Goal: Information Seeking & Learning: Learn about a topic

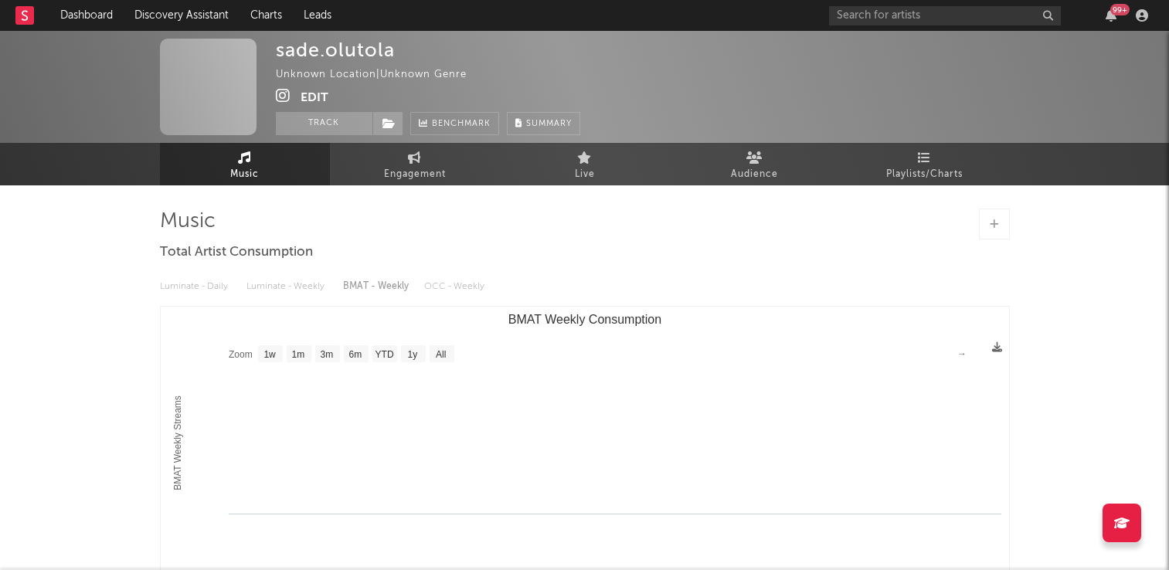
select select "1w"
click at [272, 167] on link "Music" at bounding box center [245, 164] width 170 height 42
click at [770, 170] on span "Audience" at bounding box center [754, 174] width 47 height 19
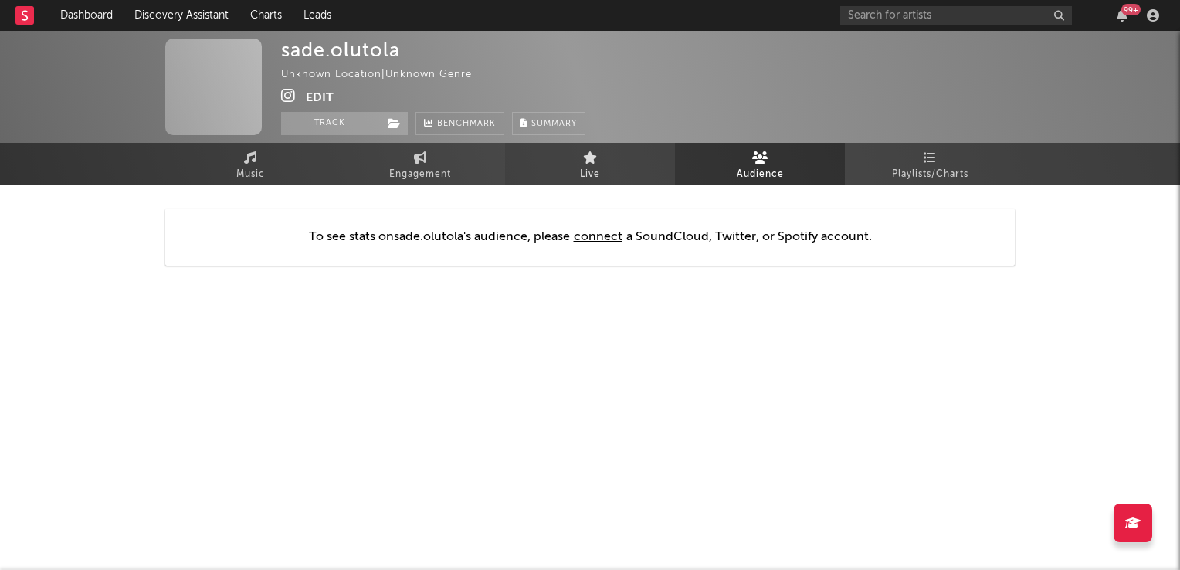
click at [589, 165] on span "Live" at bounding box center [590, 174] width 20 height 19
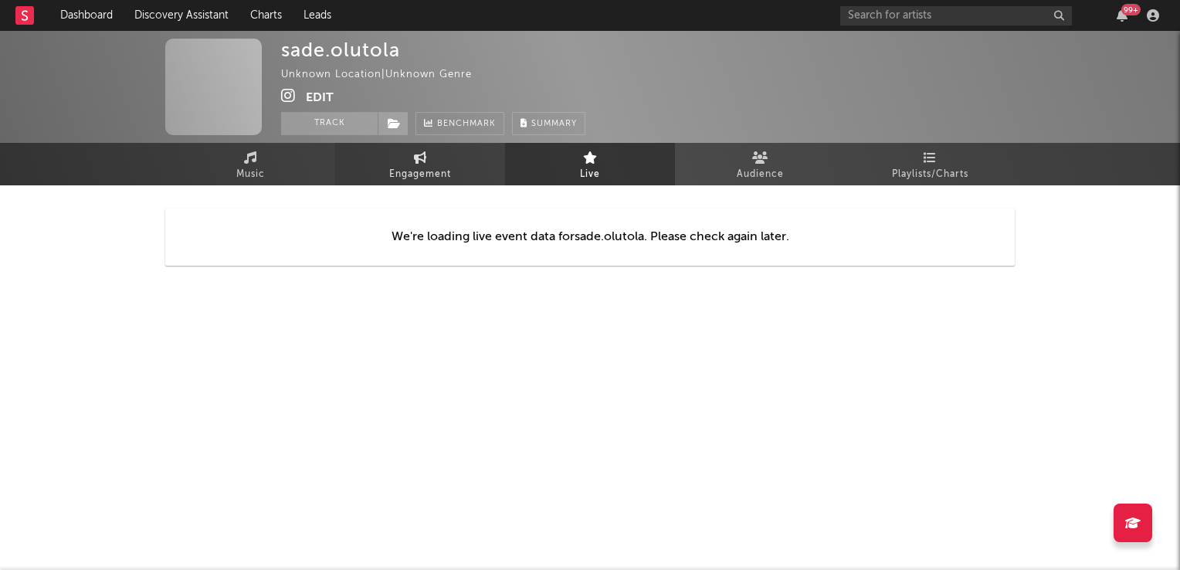
click at [441, 159] on link "Engagement" at bounding box center [420, 164] width 170 height 42
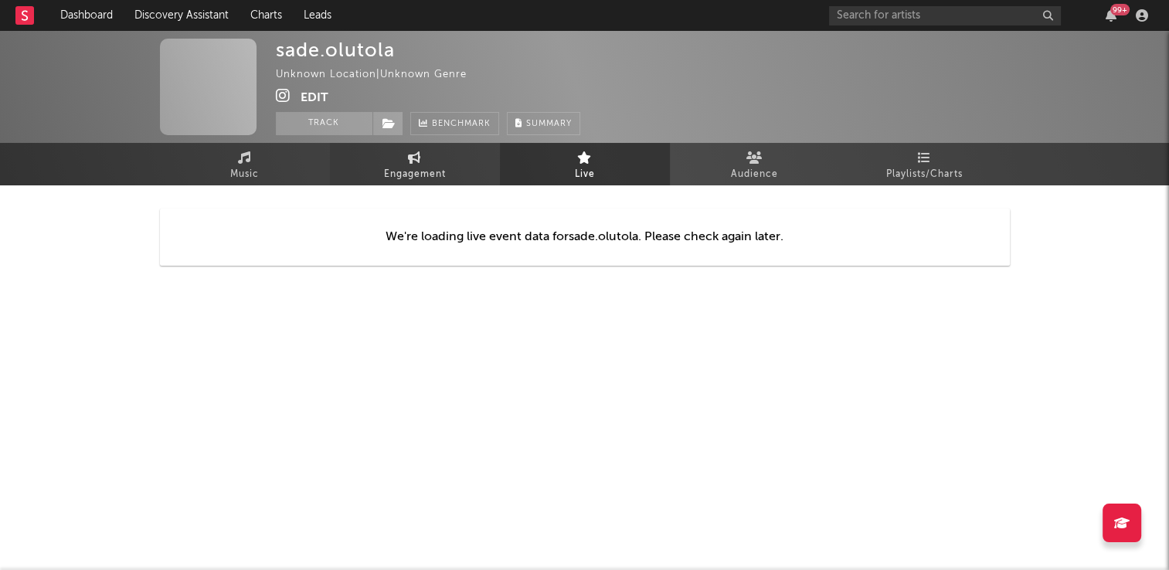
select select "1w"
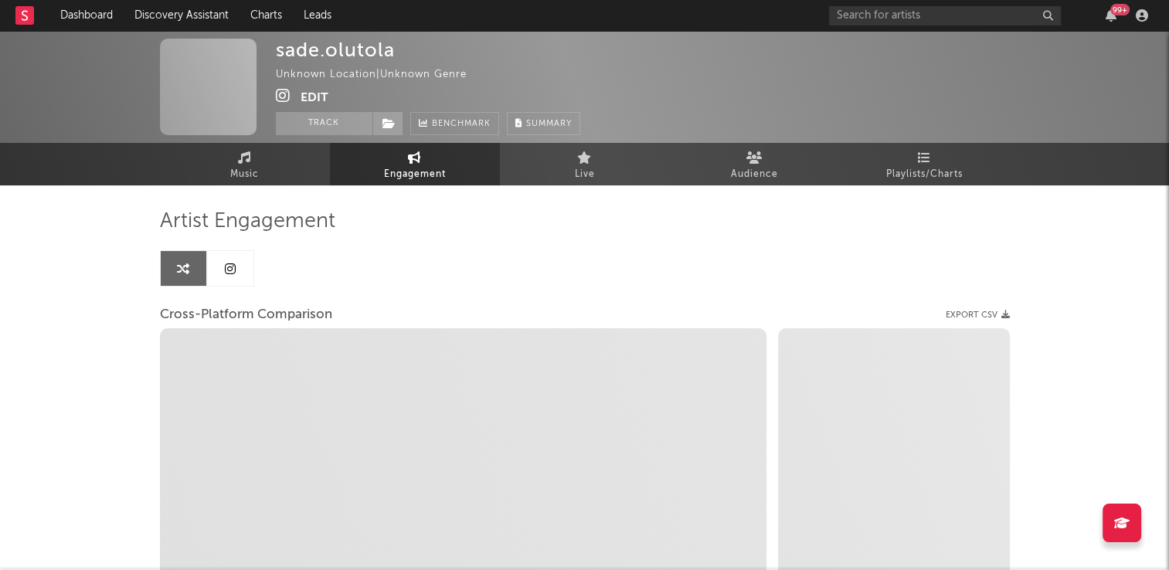
select select "1w"
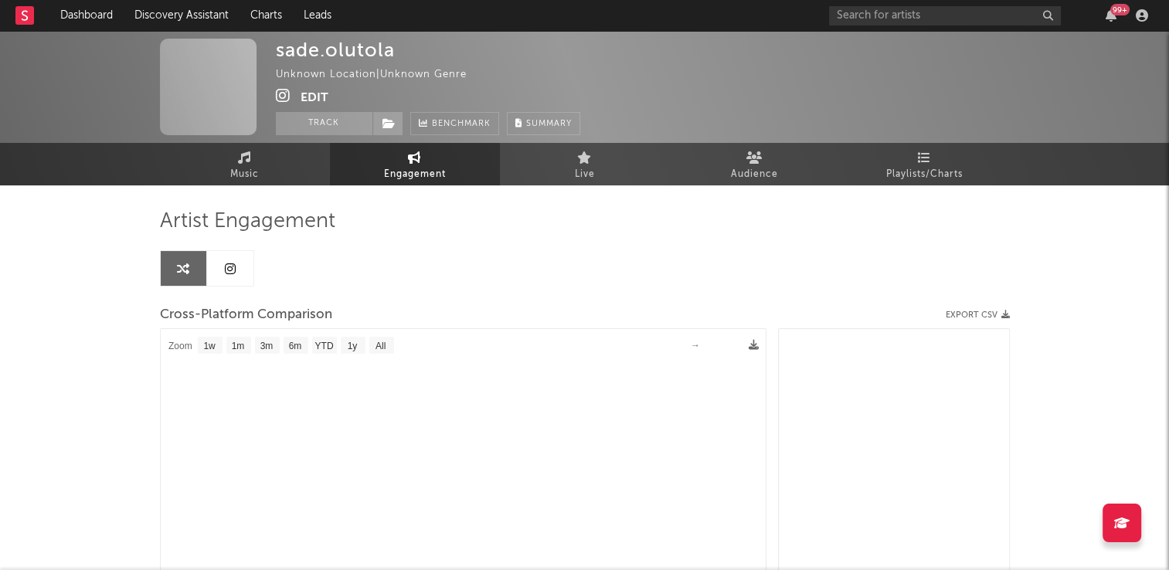
click at [421, 166] on span "Engagement" at bounding box center [415, 174] width 62 height 19
click at [236, 270] on link at bounding box center [230, 268] width 46 height 35
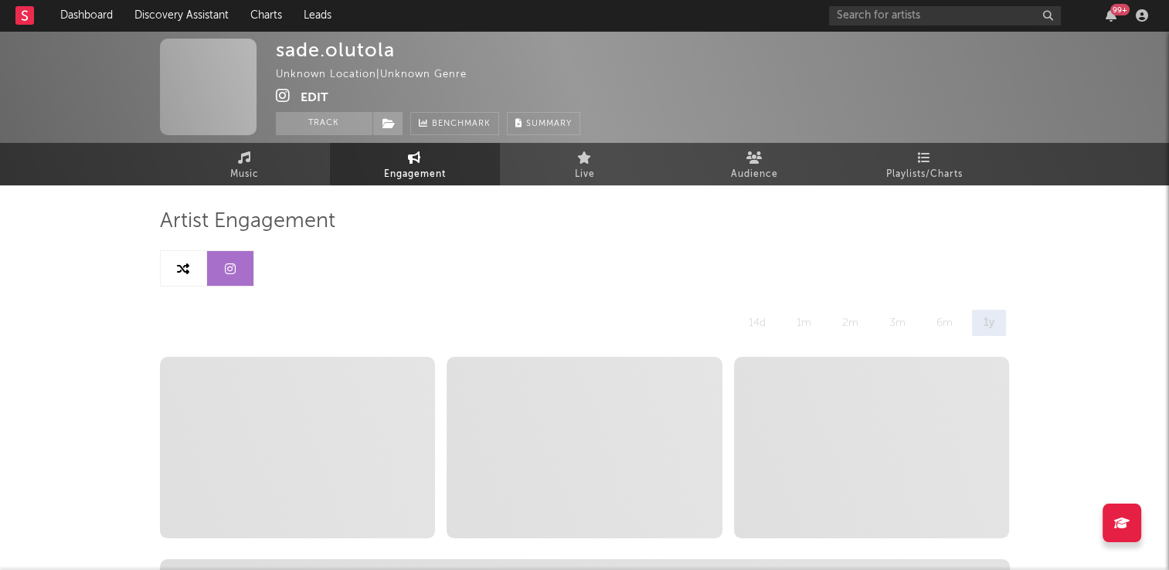
select select "1w"
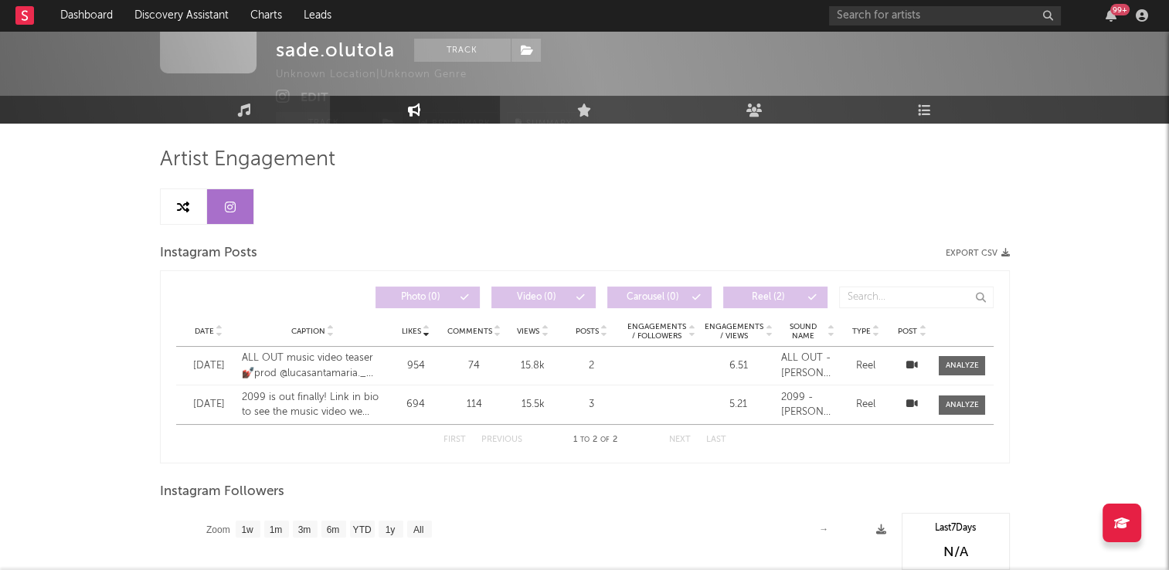
scroll to position [34, 0]
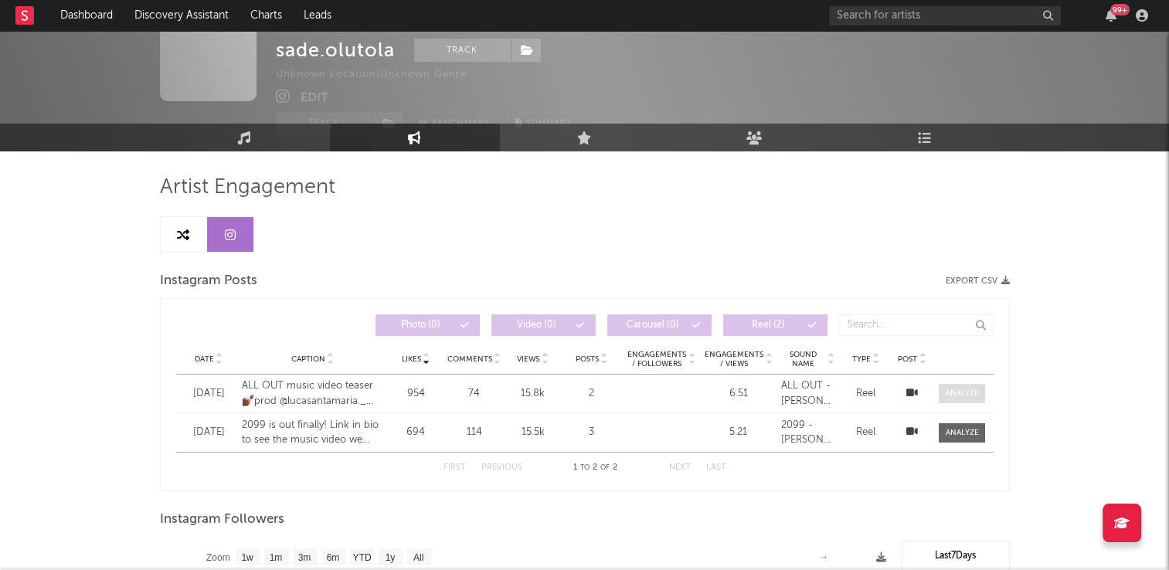
click at [960, 394] on div at bounding box center [961, 394] width 33 height 12
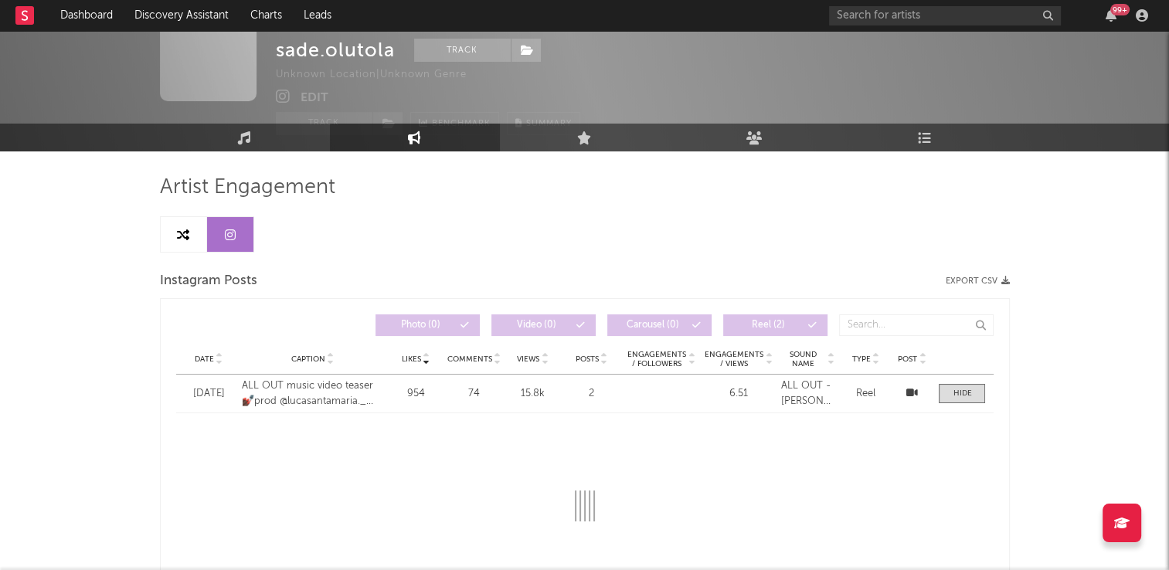
select select "1w"
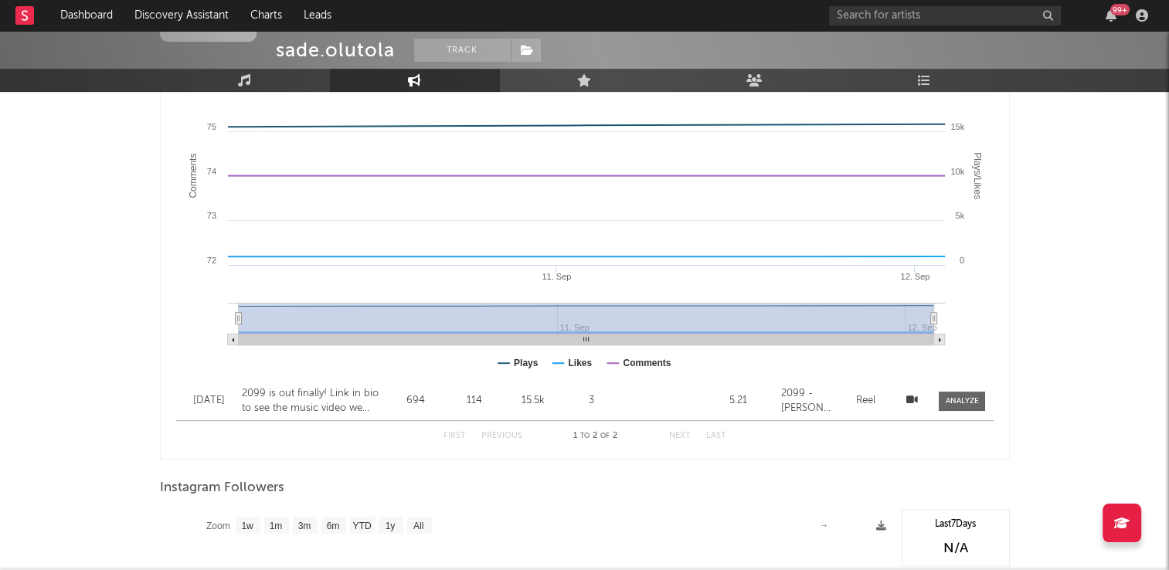
scroll to position [343, 0]
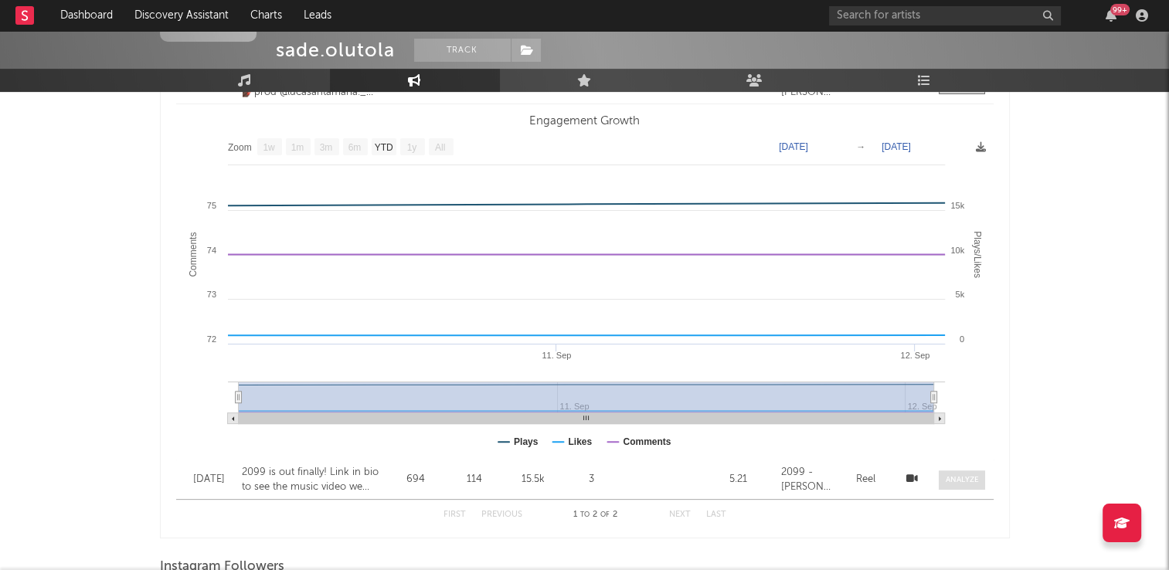
click at [967, 474] on div at bounding box center [961, 480] width 33 height 12
select select "1w"
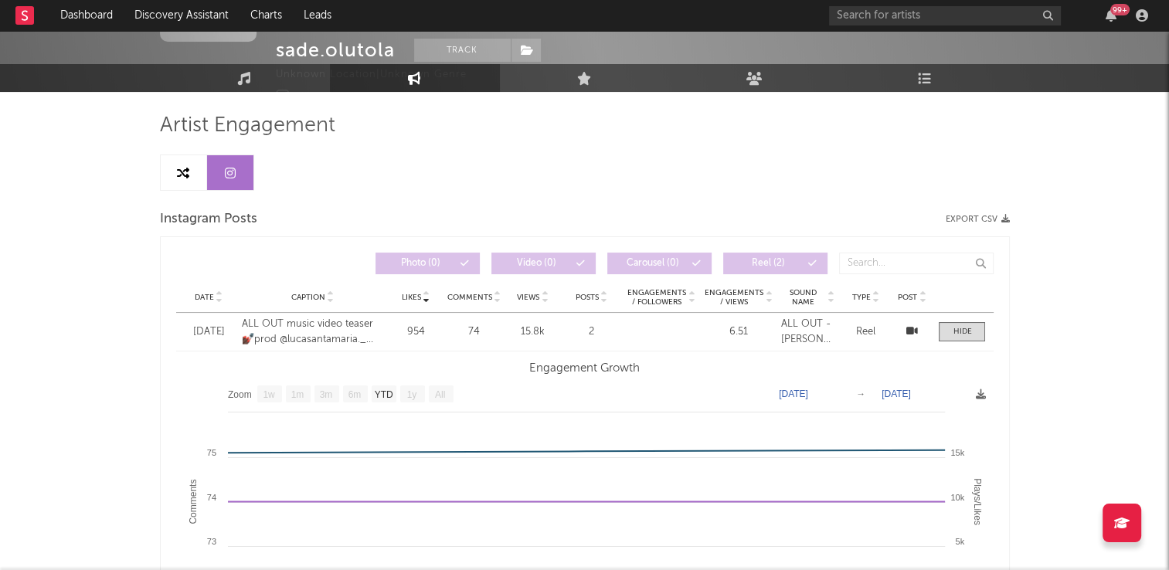
scroll to position [34, 0]
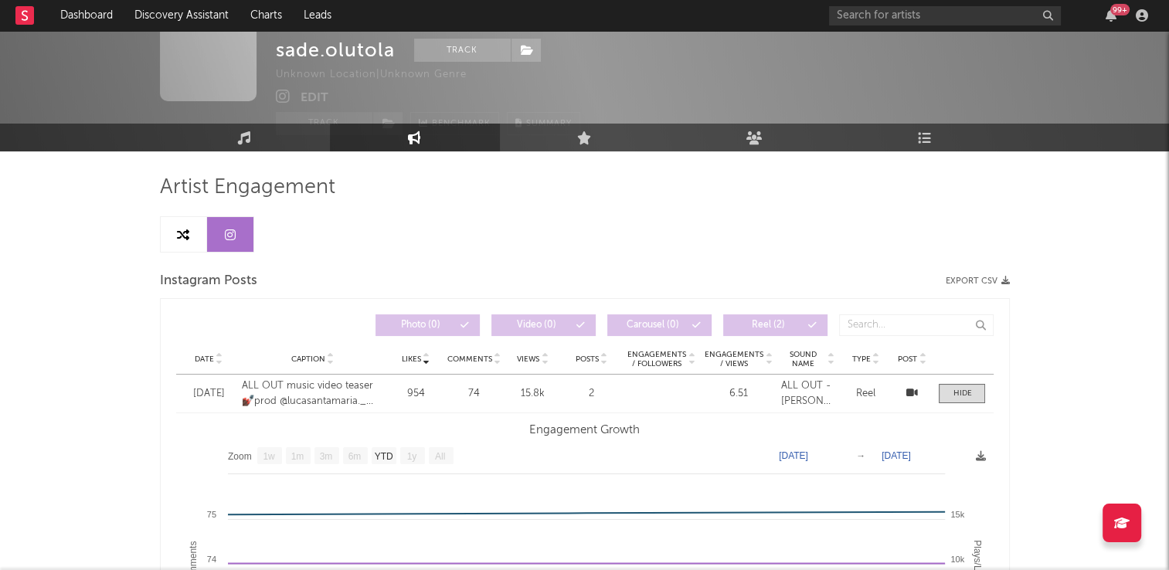
click at [655, 358] on span "Engagements / Followers" at bounding box center [656, 359] width 60 height 19
select select "1w"
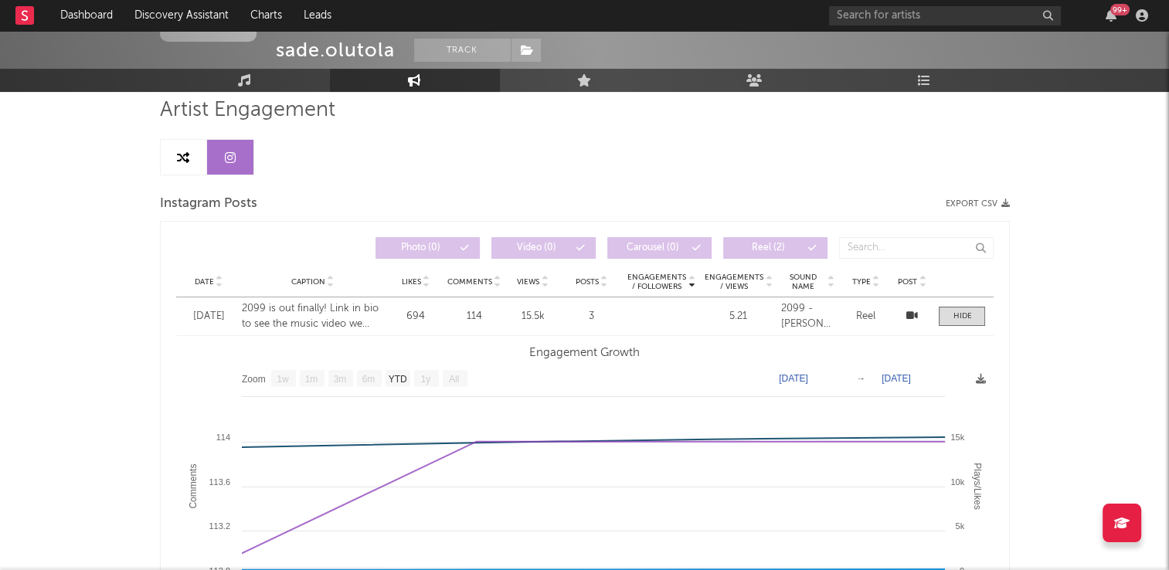
scroll to position [188, 0]
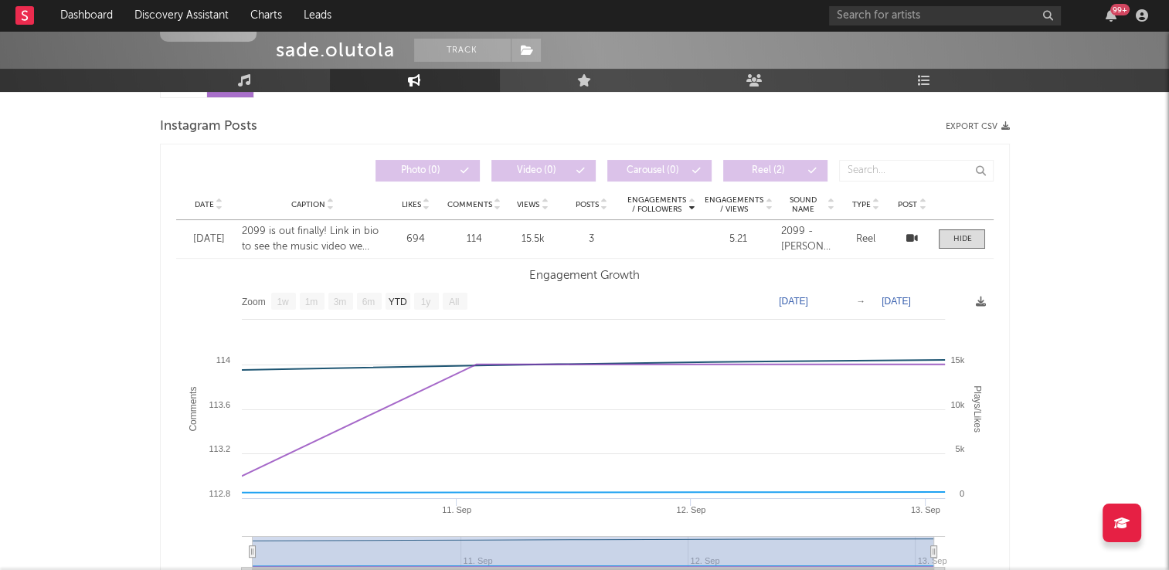
click at [303, 202] on span "Caption" at bounding box center [308, 204] width 34 height 9
click at [474, 209] on div "Comments" at bounding box center [474, 205] width 54 height 12
click at [535, 205] on span "Views" at bounding box center [528, 204] width 22 height 9
select select "1w"
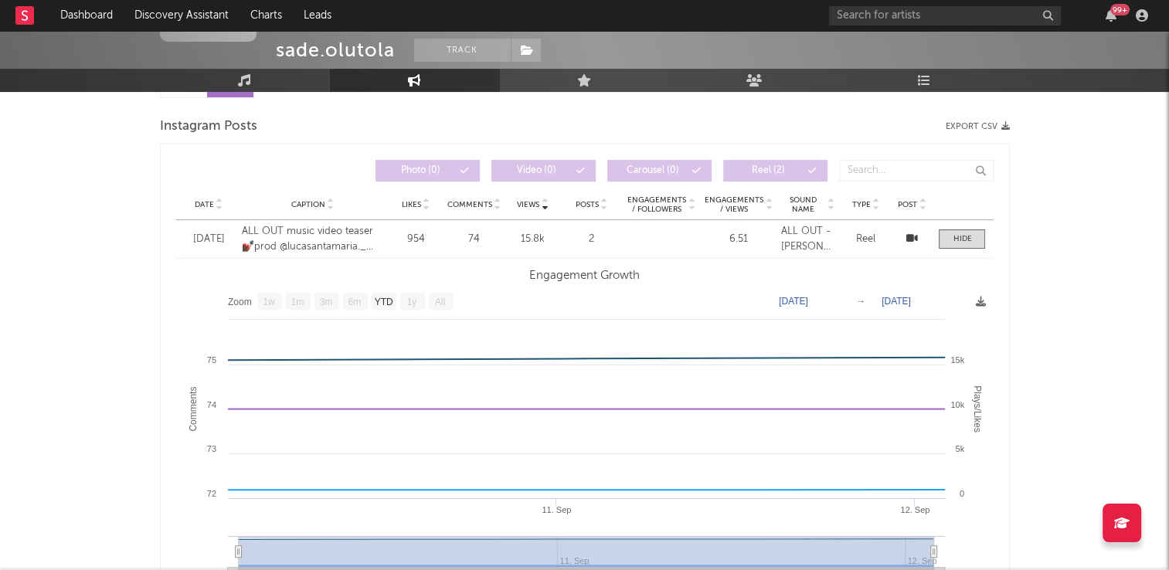
click at [645, 205] on span "Engagements / Followers" at bounding box center [656, 204] width 60 height 19
select select "1w"
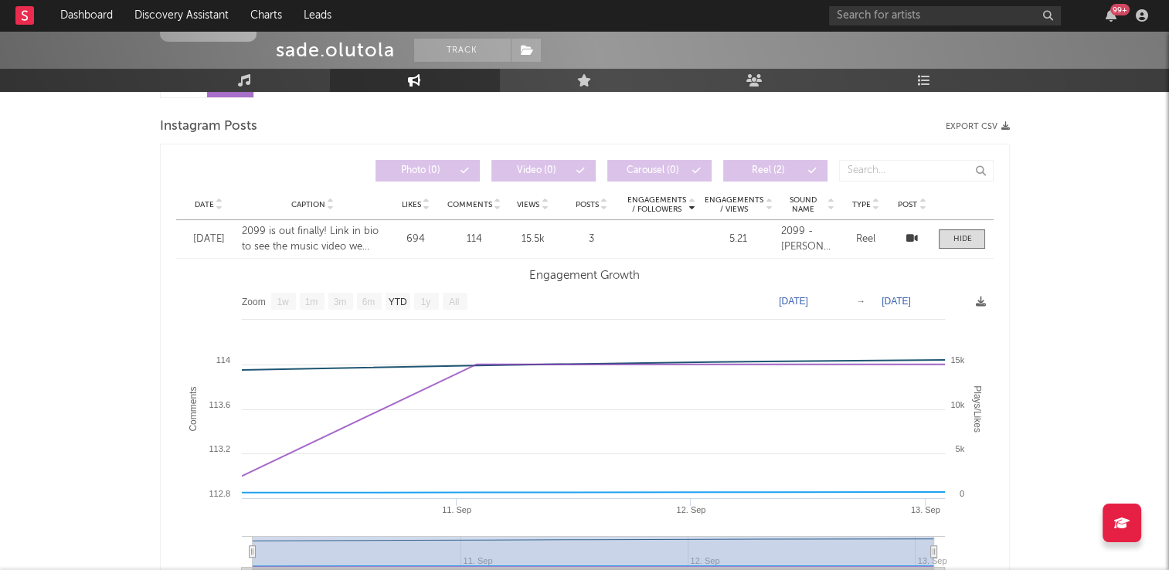
click at [519, 203] on span "Views" at bounding box center [528, 204] width 22 height 9
select select "1w"
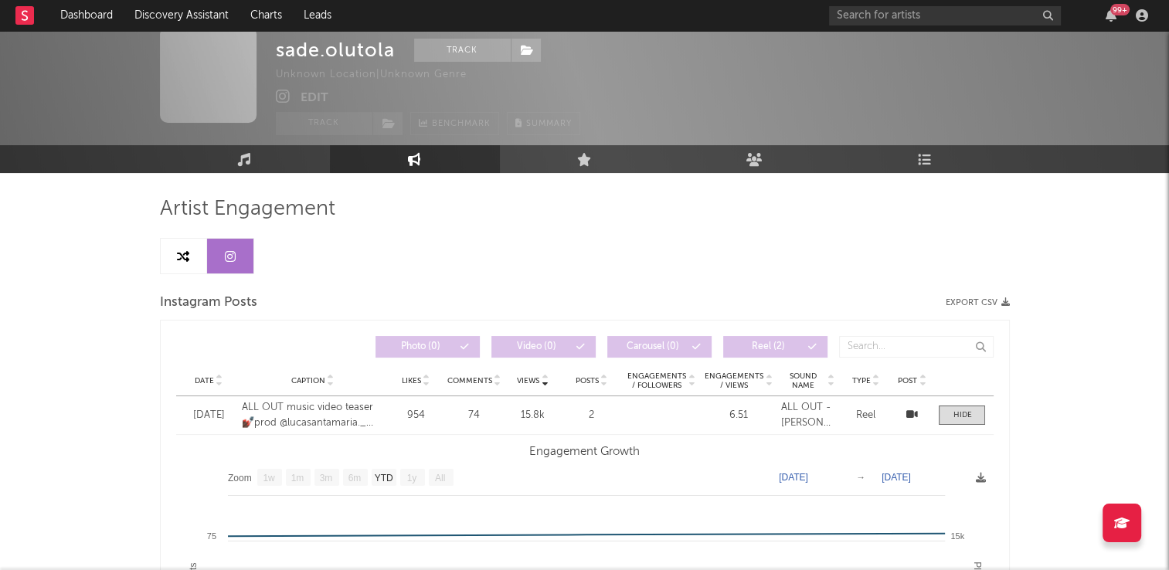
scroll to position [0, 0]
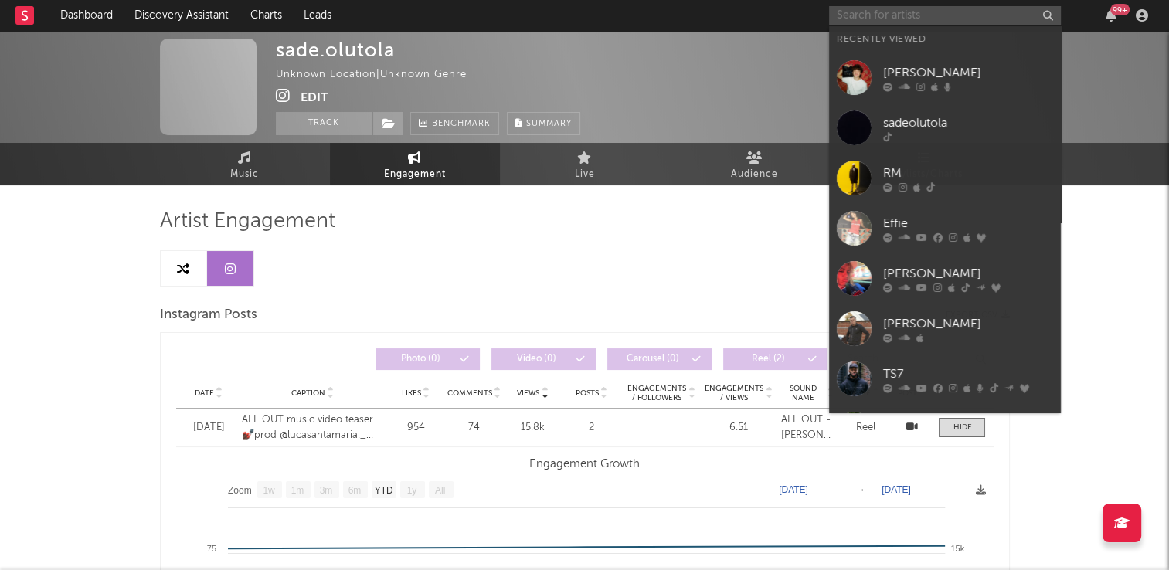
click at [874, 18] on input "text" at bounding box center [945, 15] width 232 height 19
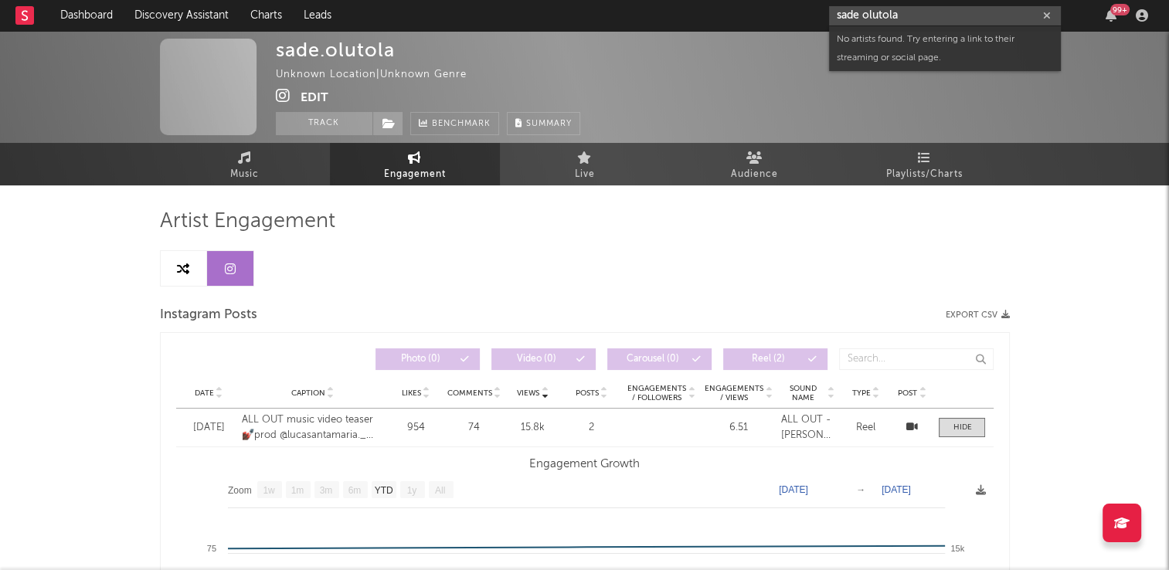
type input "sade olutola"
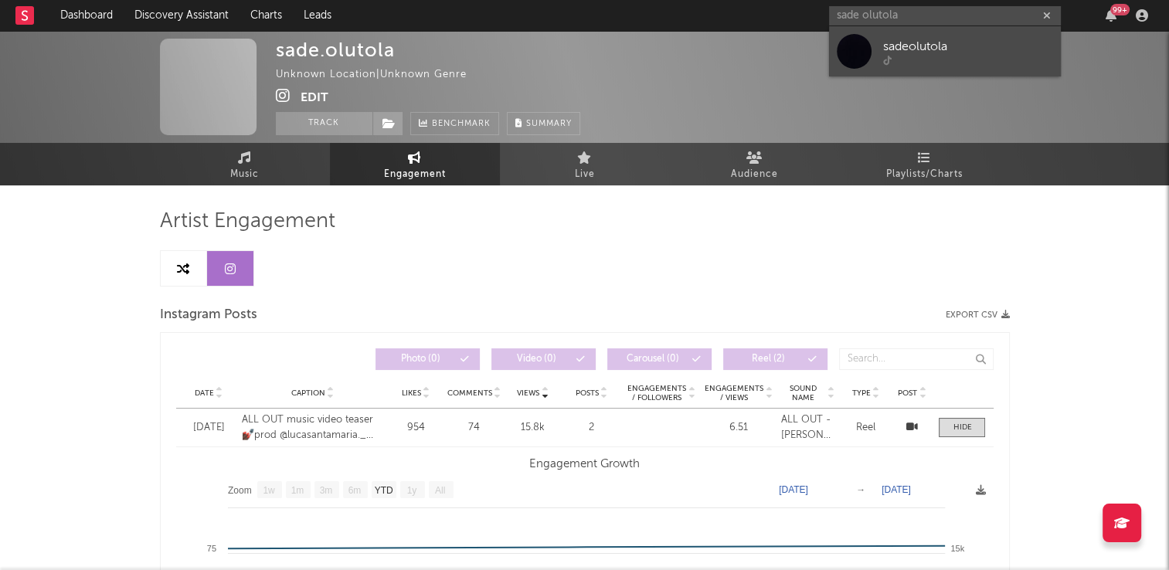
click at [902, 51] on div "sadeolutola" at bounding box center [968, 46] width 170 height 19
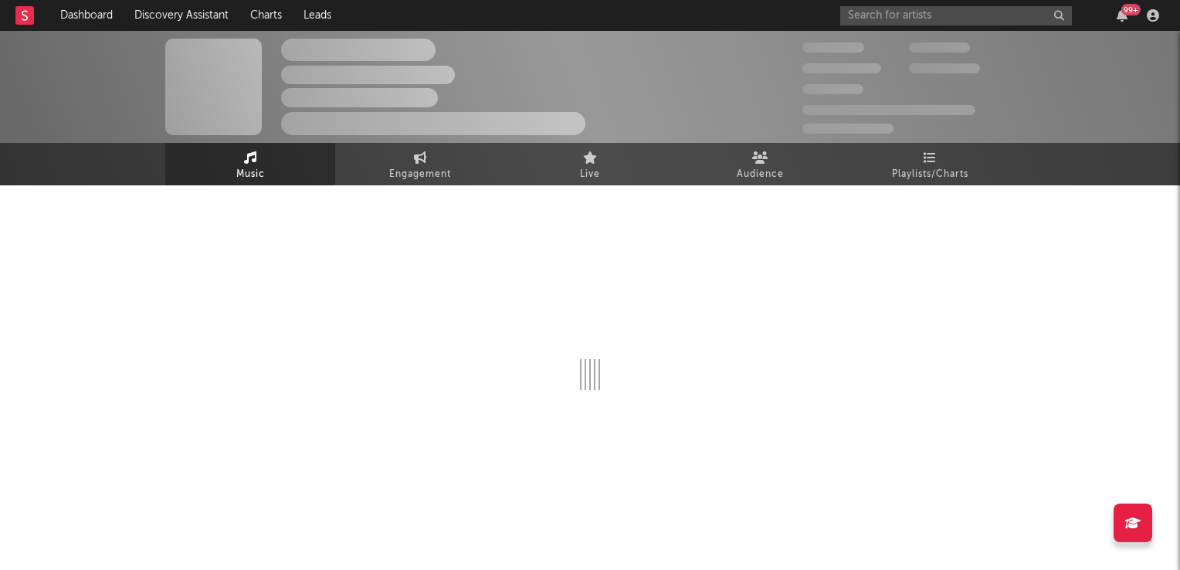
select select "1w"
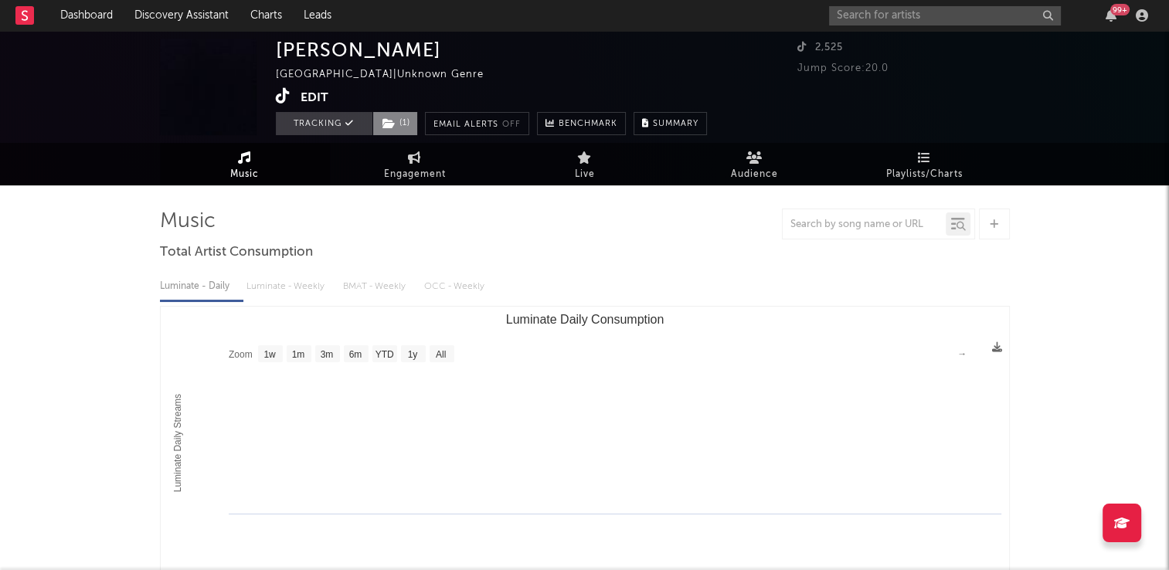
click at [383, 122] on icon at bounding box center [388, 123] width 13 height 11
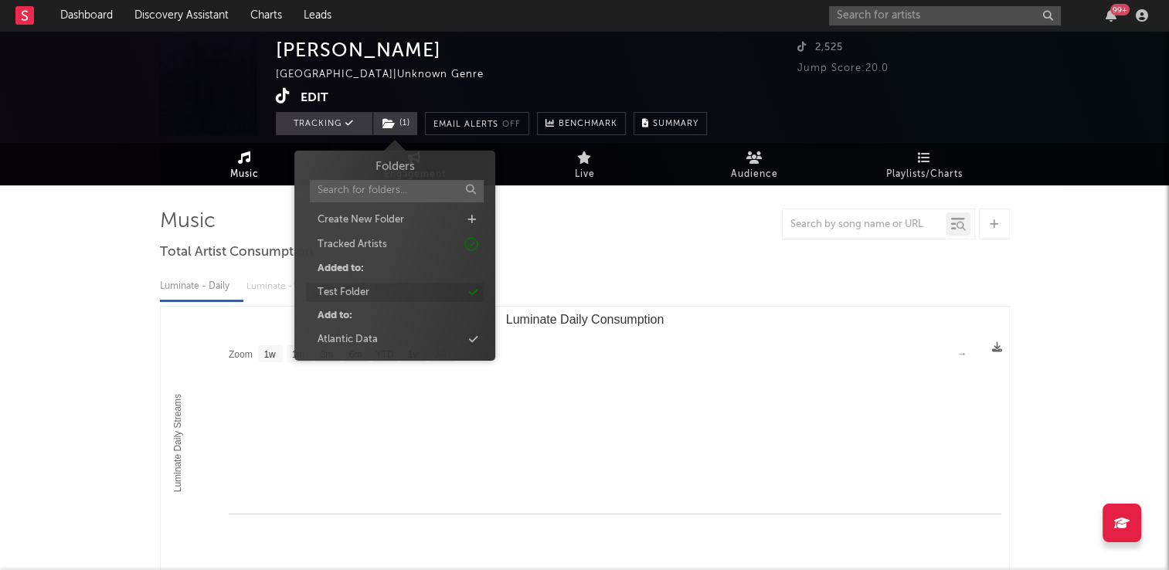
click at [361, 292] on div "Test Folder" at bounding box center [343, 292] width 52 height 15
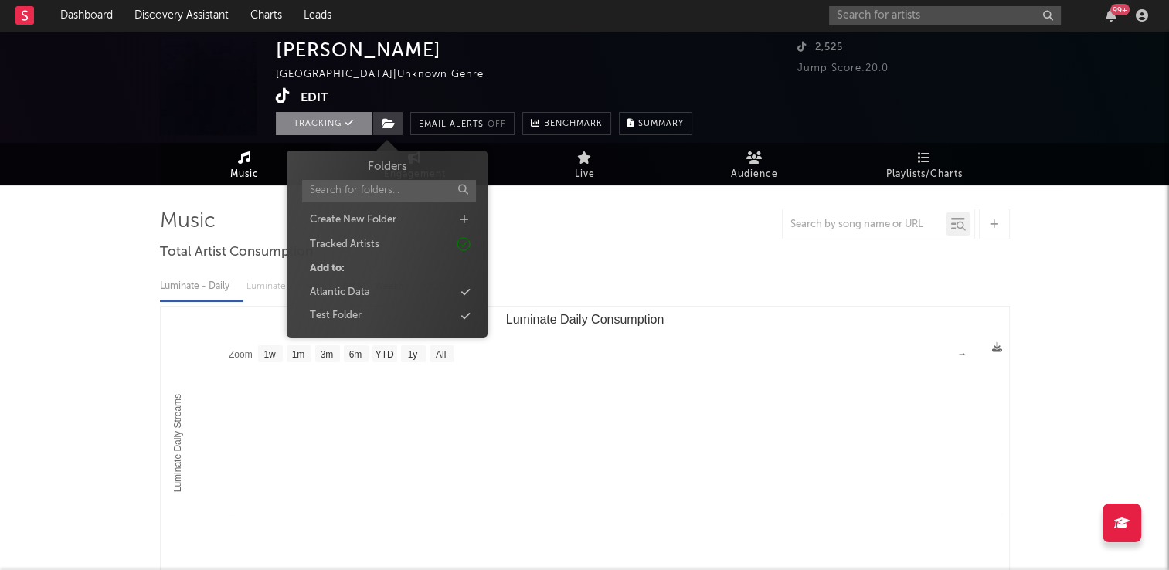
click at [332, 127] on button "Tracking" at bounding box center [324, 123] width 97 height 23
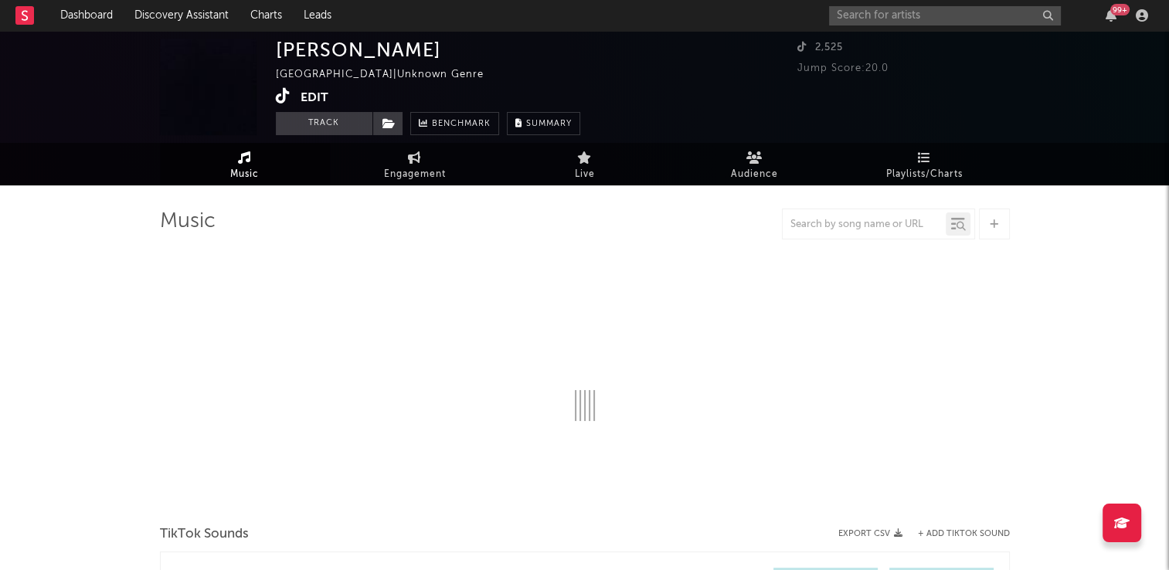
select select "1w"
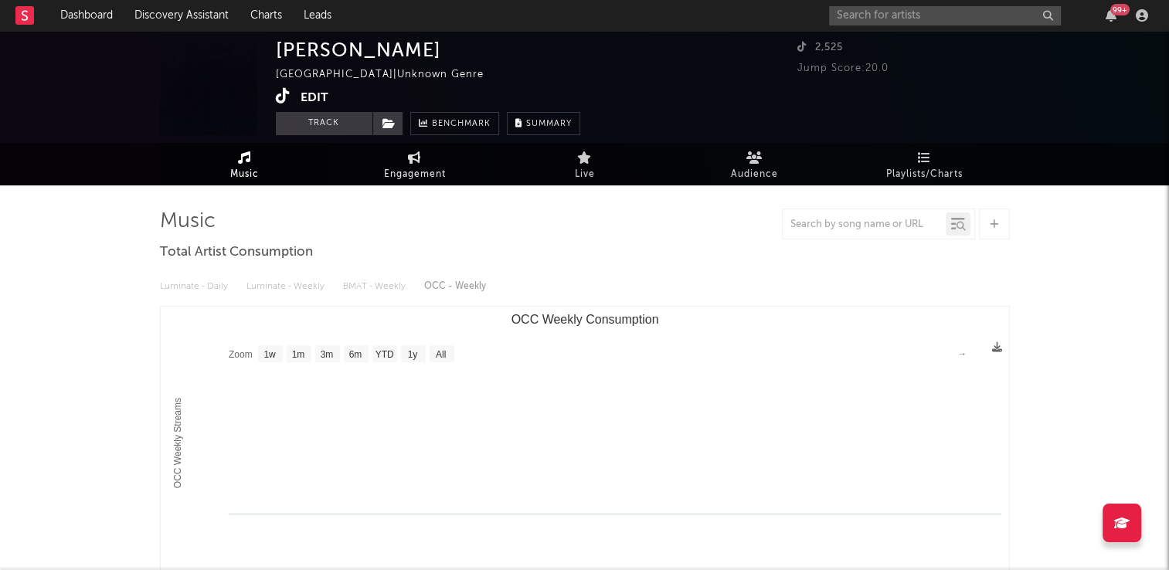
click at [423, 164] on link "Engagement" at bounding box center [415, 164] width 170 height 42
select select "1w"
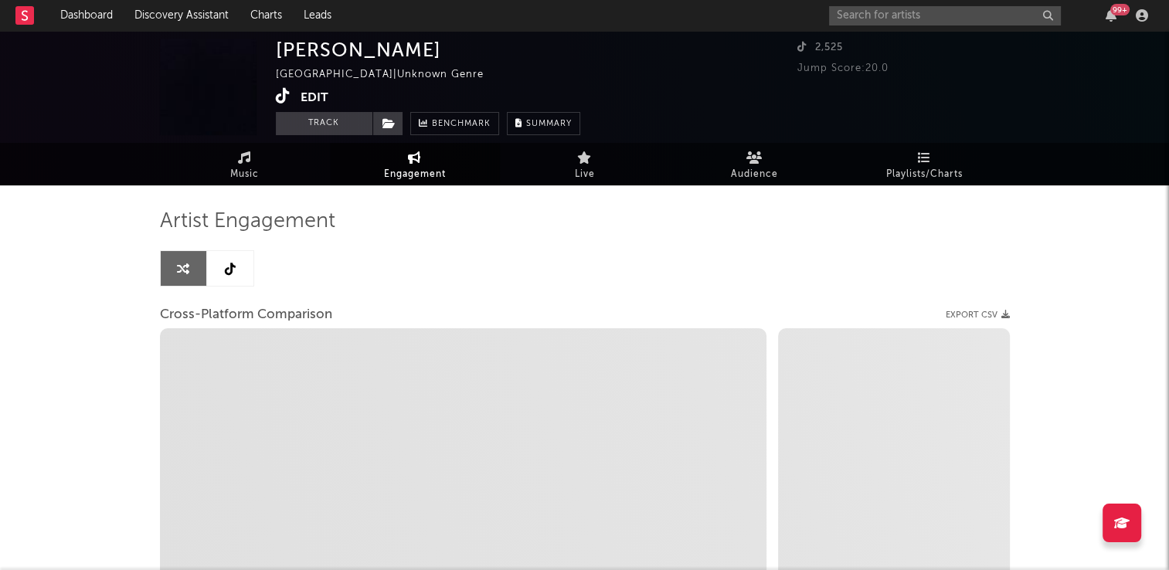
select select "1m"
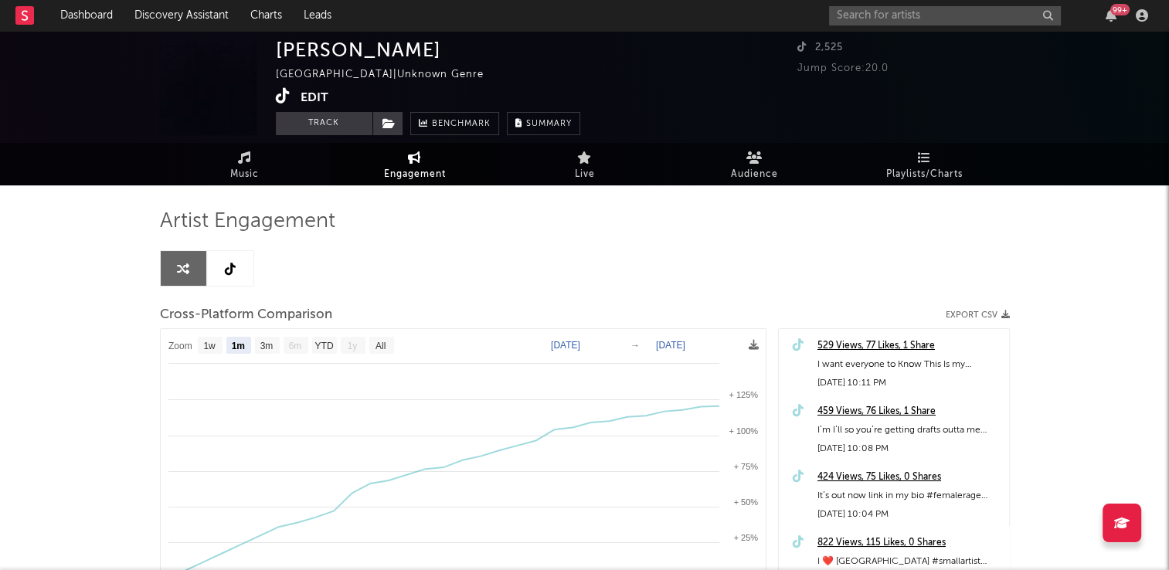
click at [225, 277] on link at bounding box center [230, 268] width 46 height 35
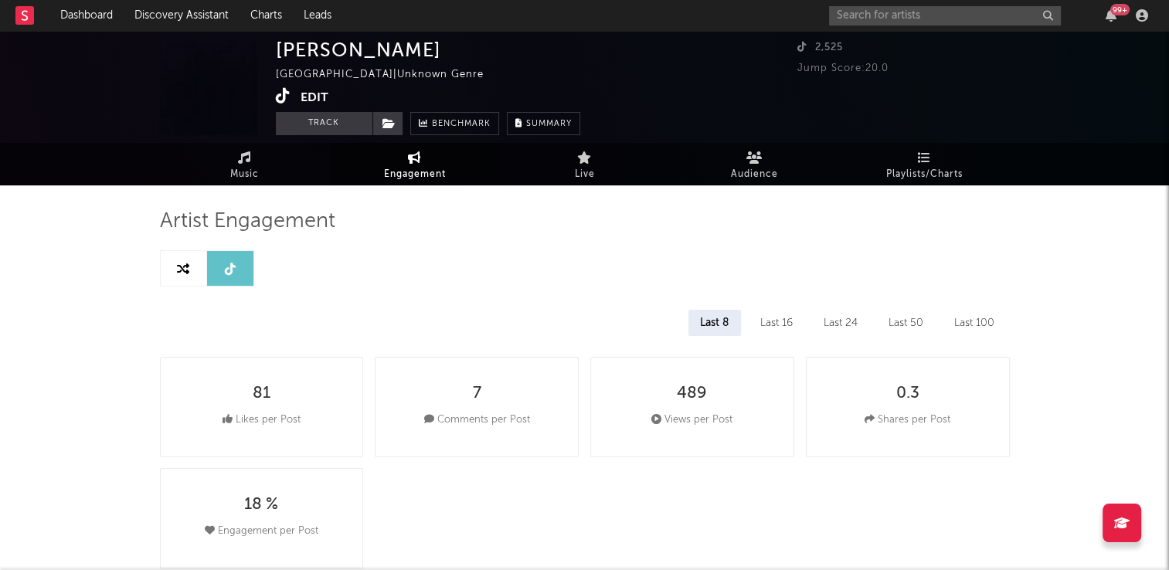
select select "1w"
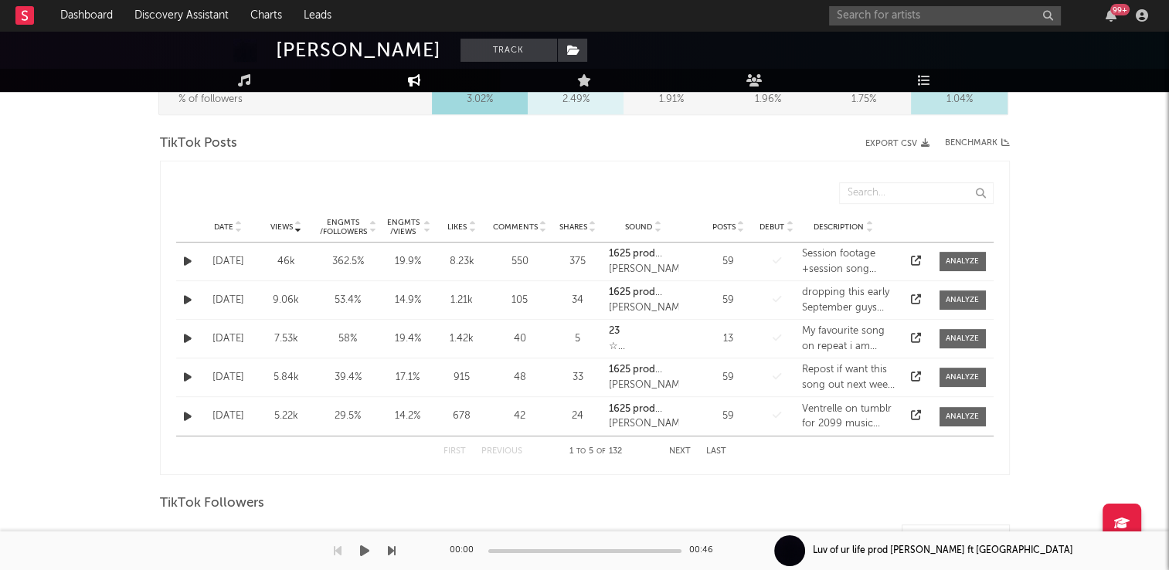
scroll to position [772, 0]
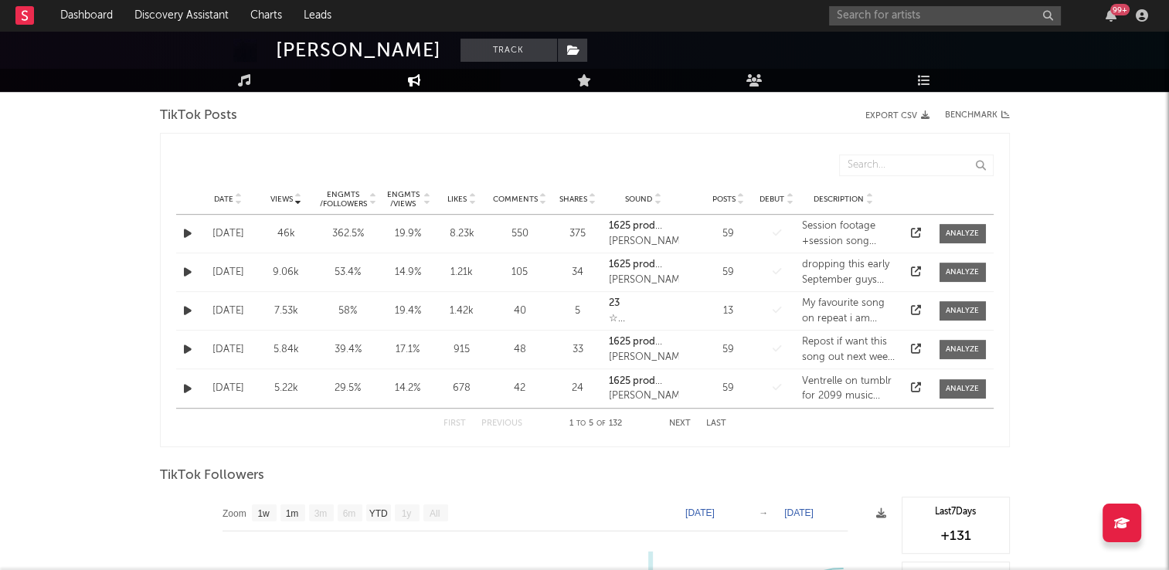
click at [238, 193] on icon at bounding box center [239, 196] width 8 height 6
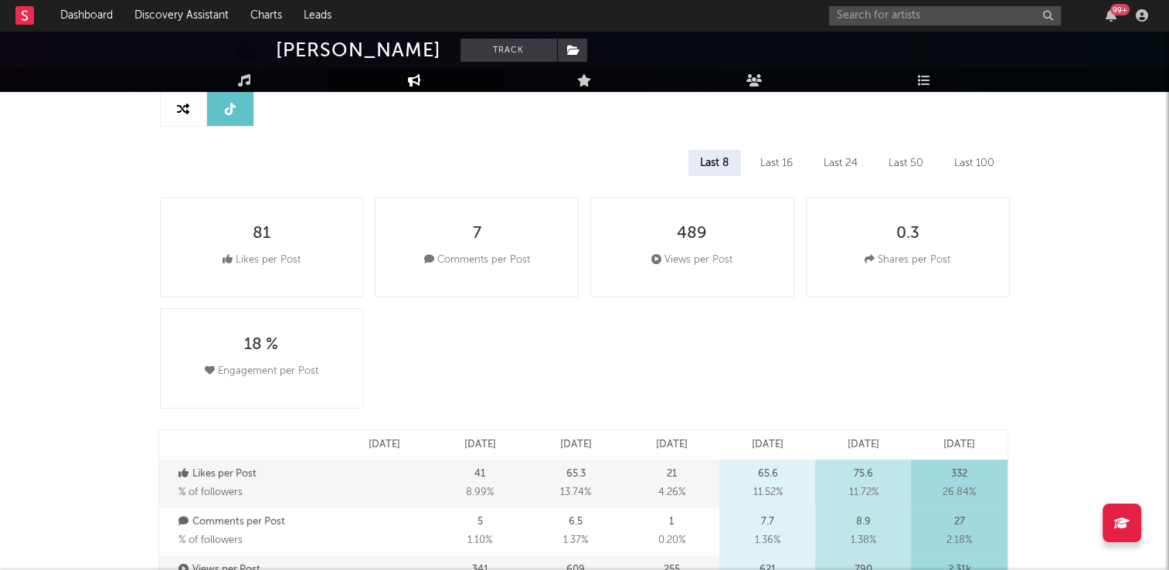
scroll to position [5, 0]
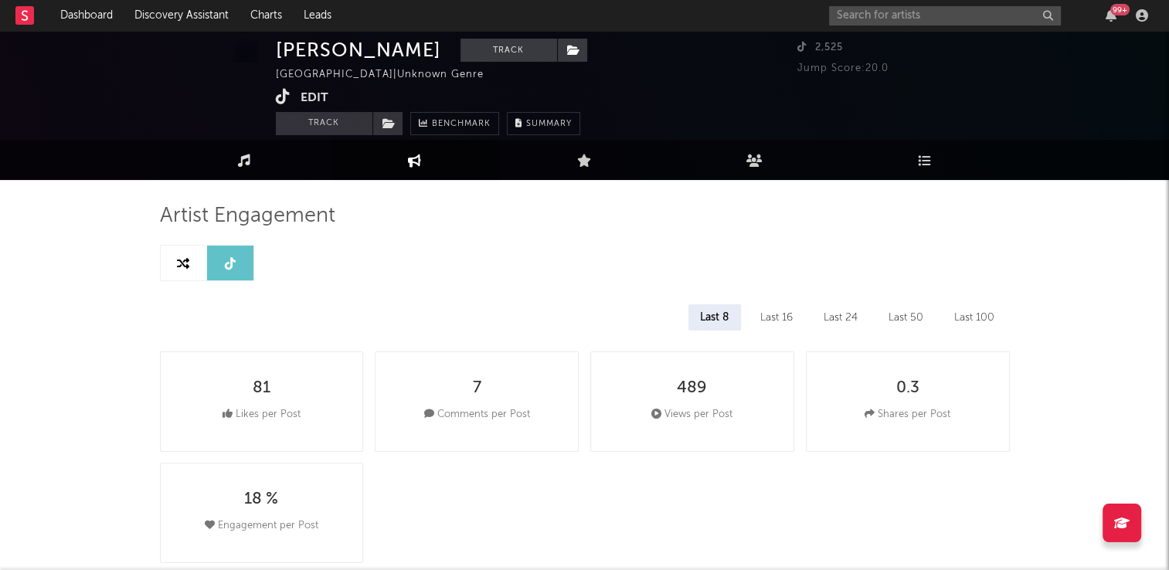
click at [235, 168] on link "Music" at bounding box center [245, 160] width 170 height 40
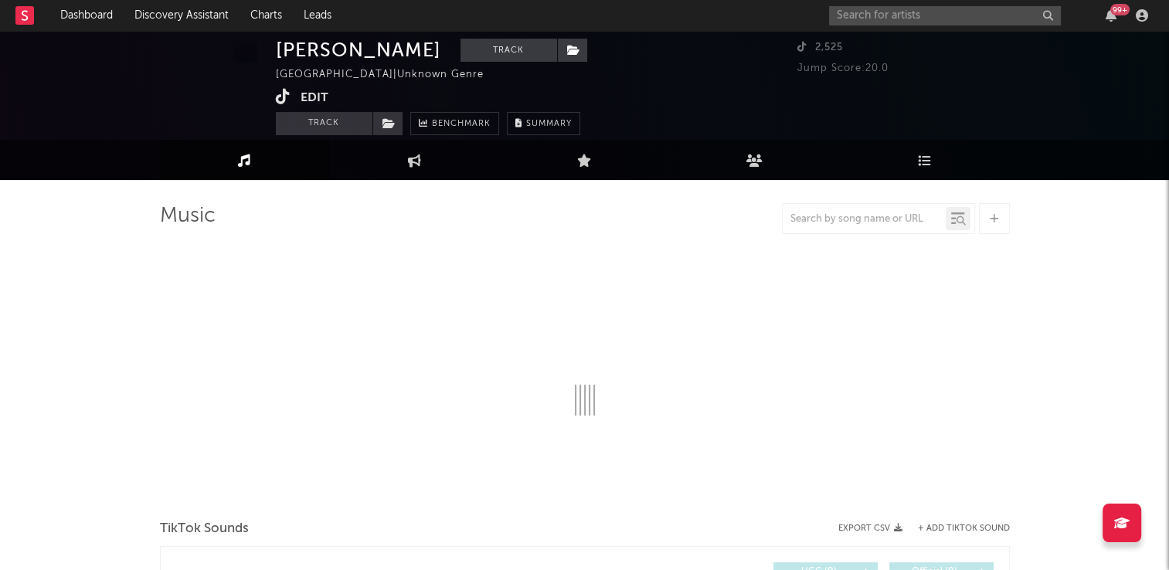
select select "1w"
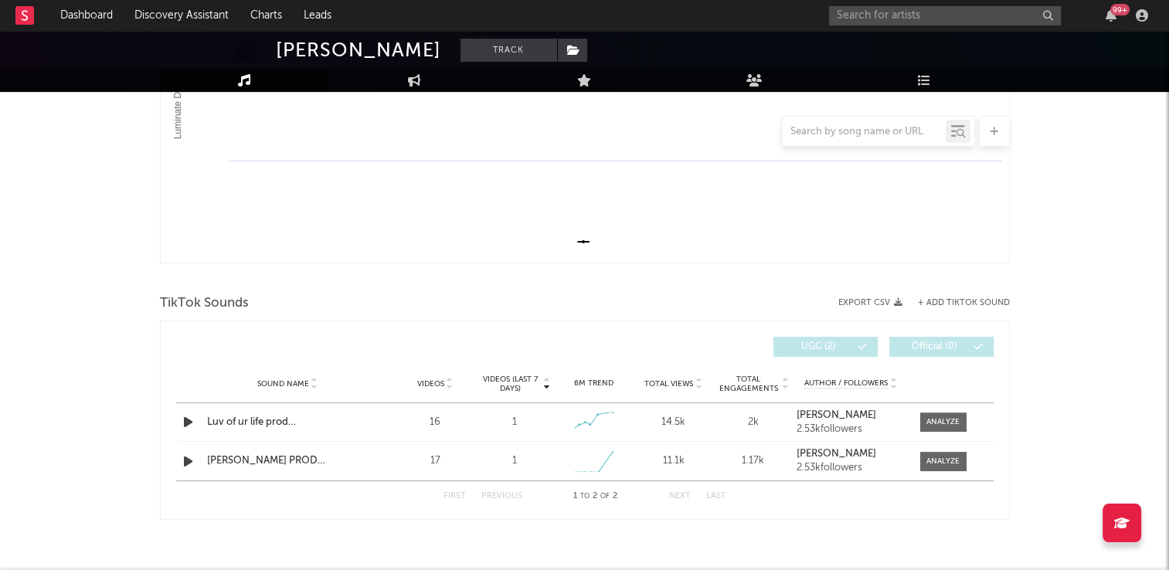
scroll to position [375, 0]
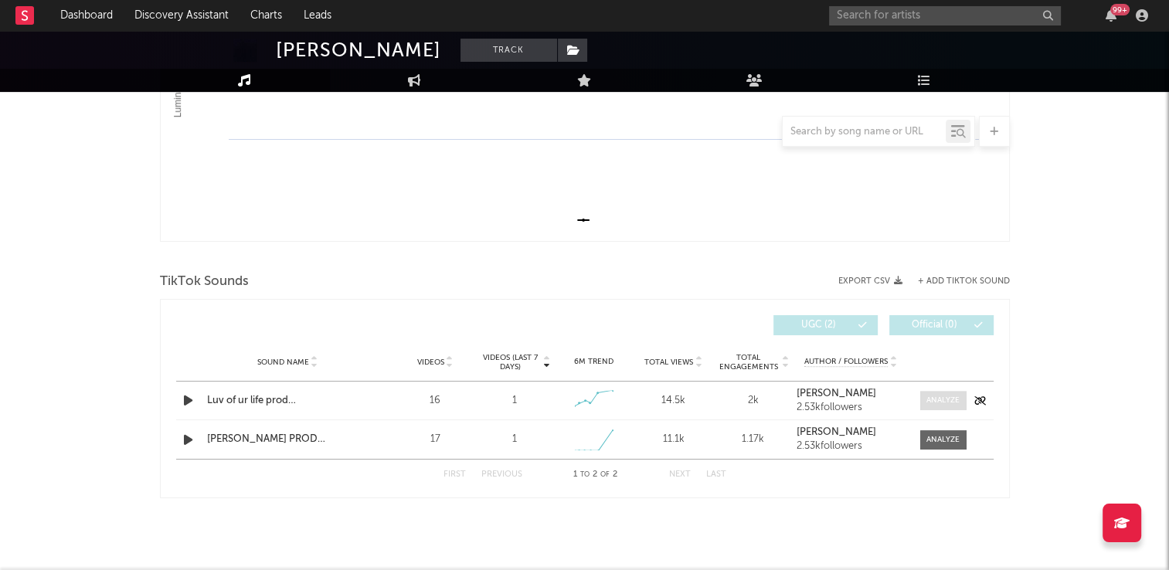
click at [949, 402] on div at bounding box center [942, 401] width 33 height 12
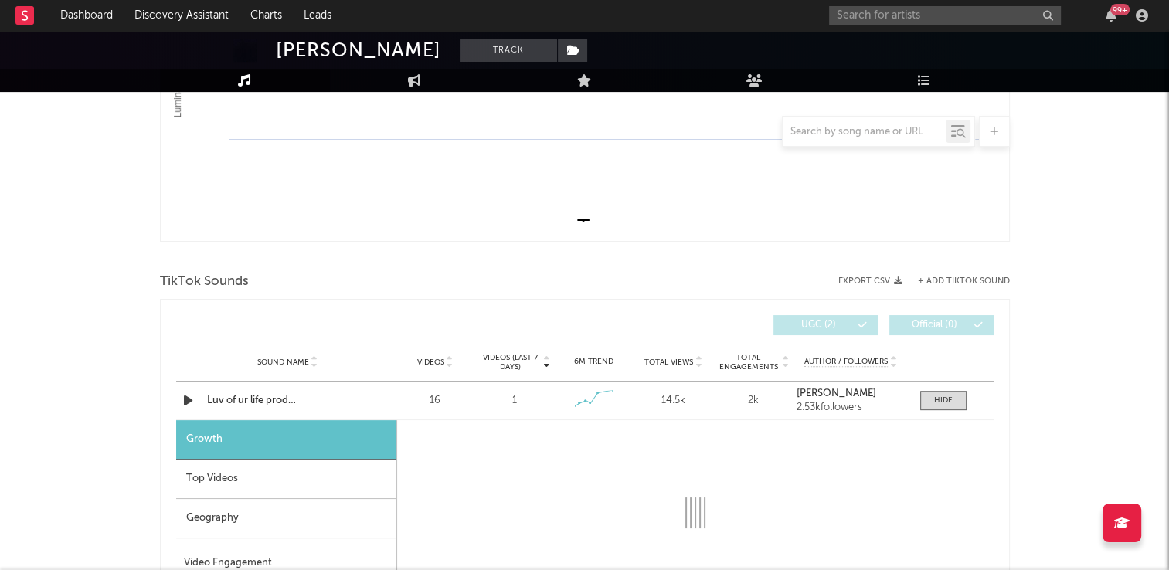
select select "1w"
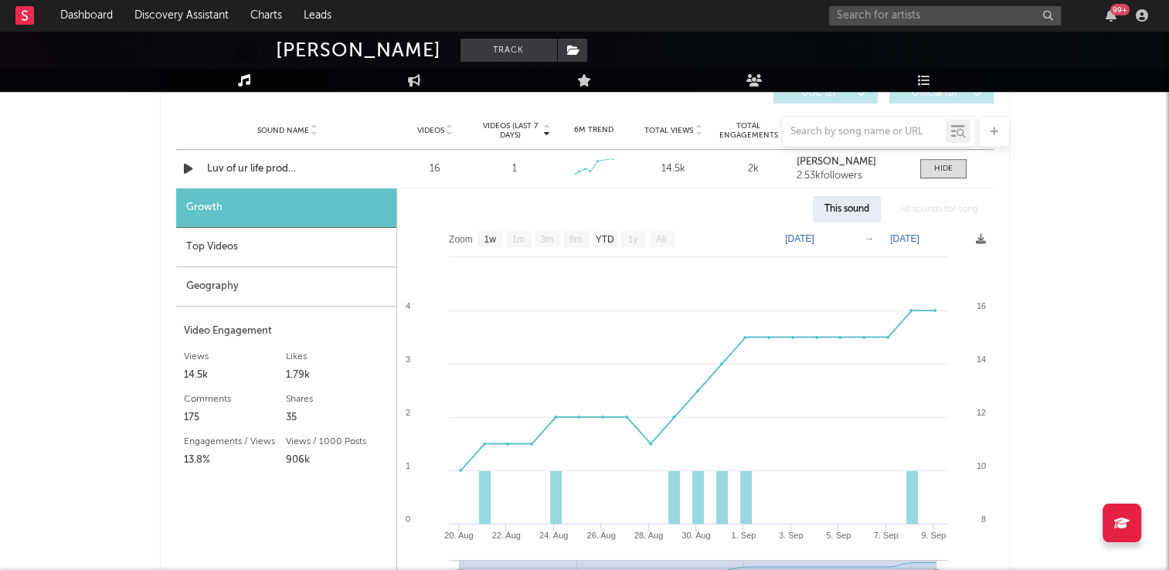
scroll to position [800, 0]
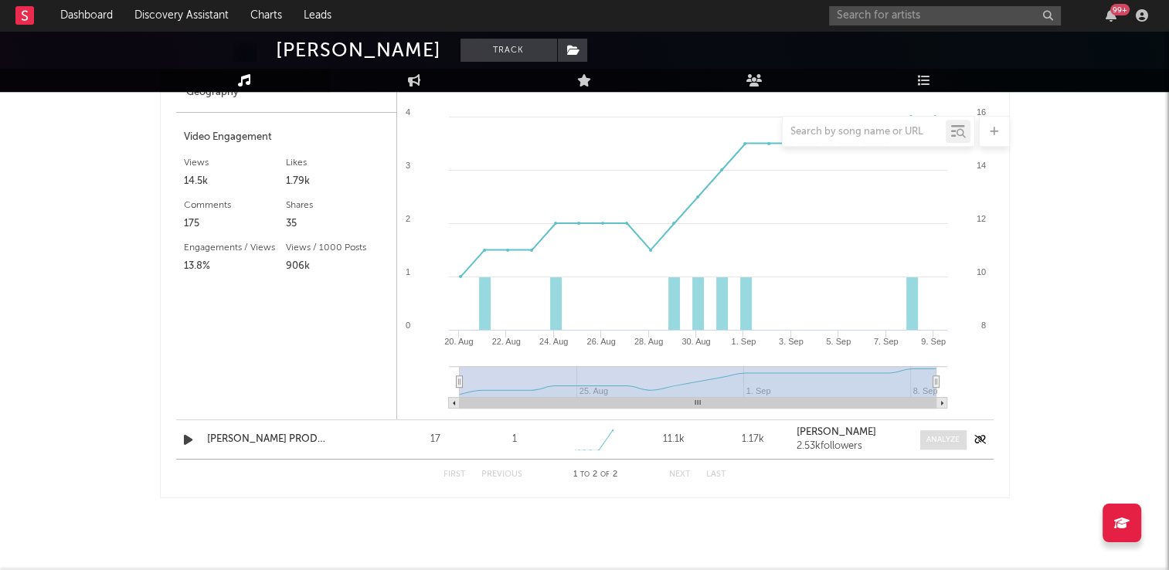
click at [947, 437] on div at bounding box center [942, 440] width 33 height 12
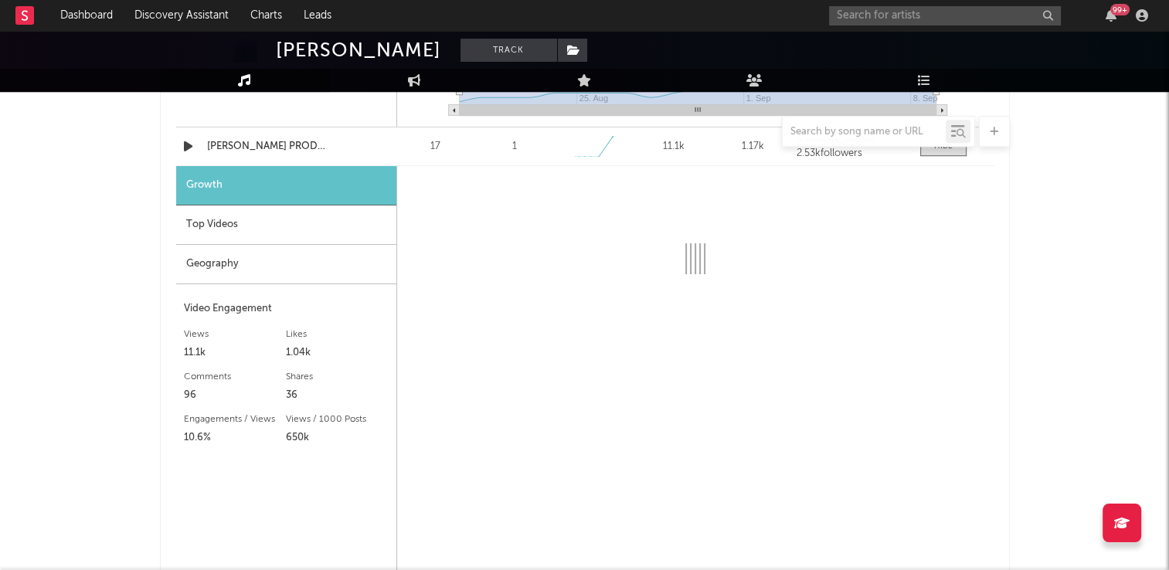
select select "1w"
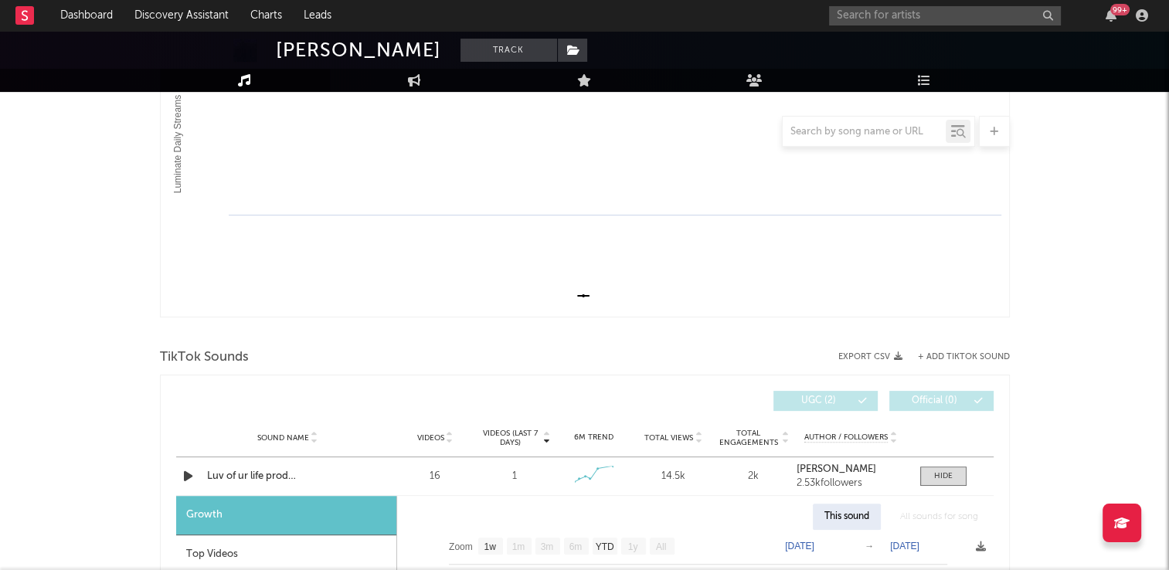
scroll to position [0, 0]
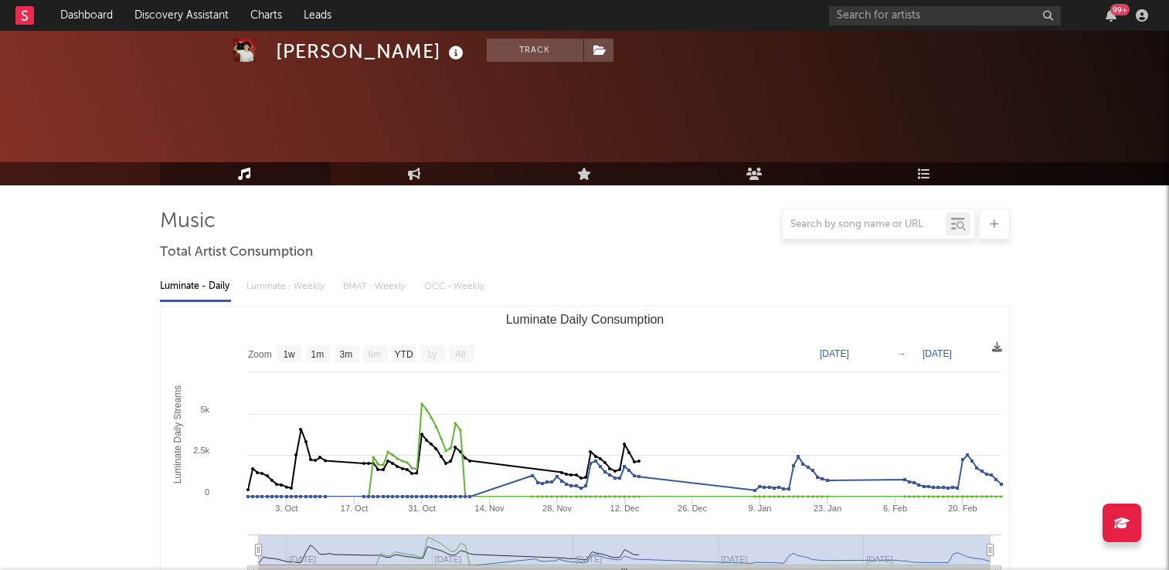
select select "1w"
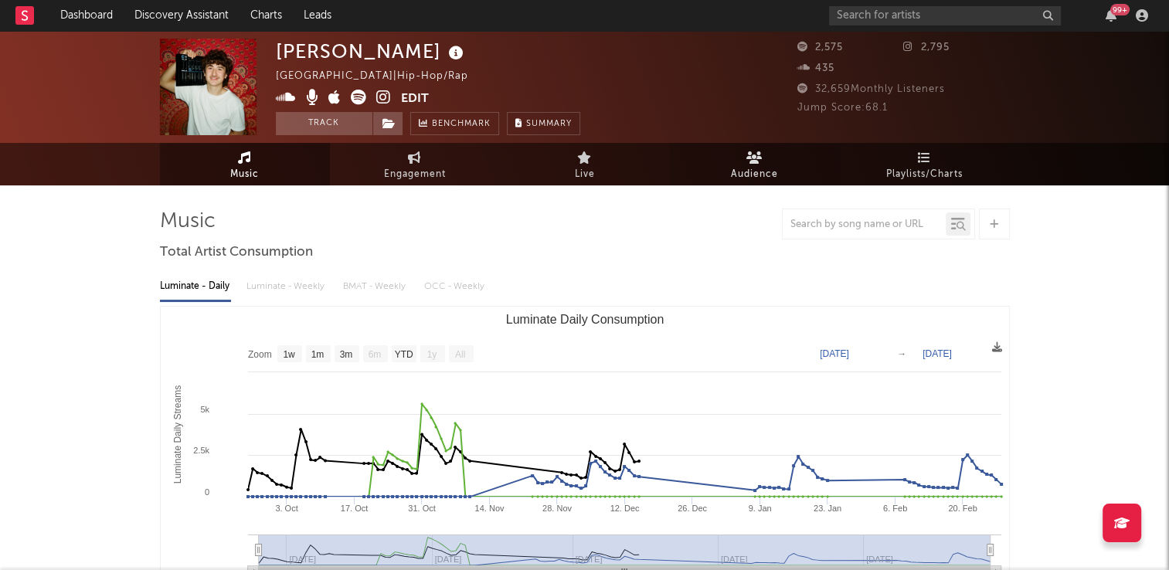
click at [746, 162] on icon at bounding box center [754, 157] width 16 height 12
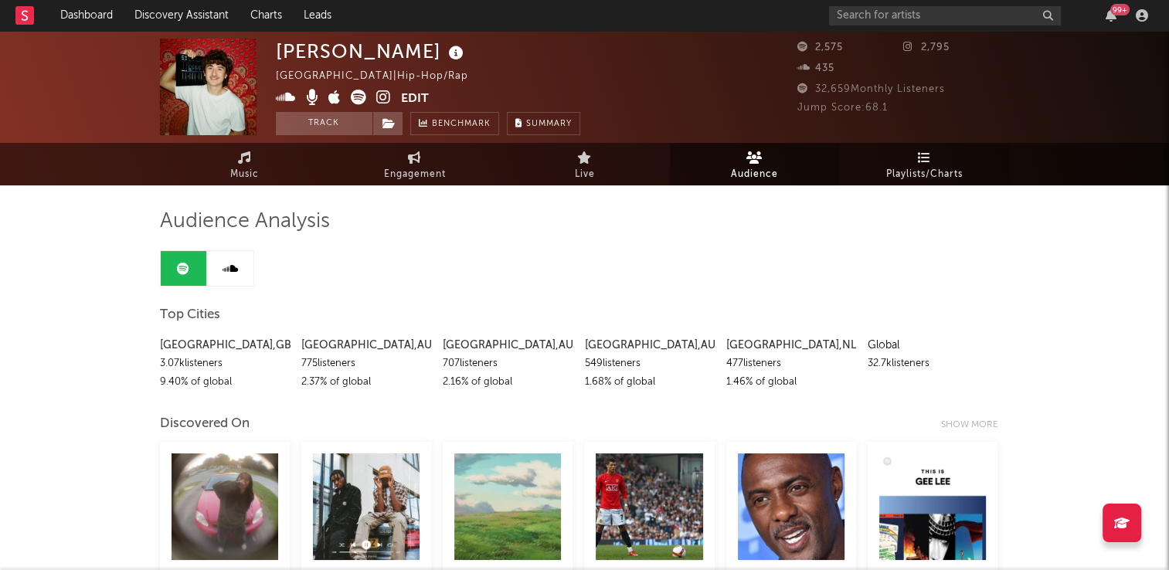
click at [919, 175] on span "Playlists/Charts" at bounding box center [924, 174] width 76 height 19
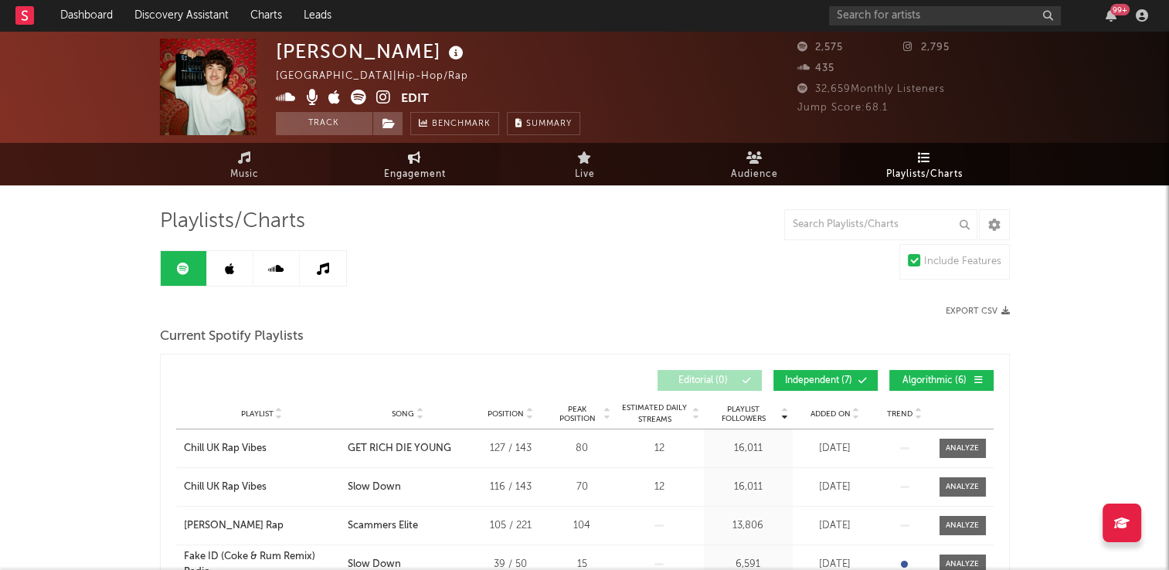
click at [420, 168] on span "Engagement" at bounding box center [415, 174] width 62 height 19
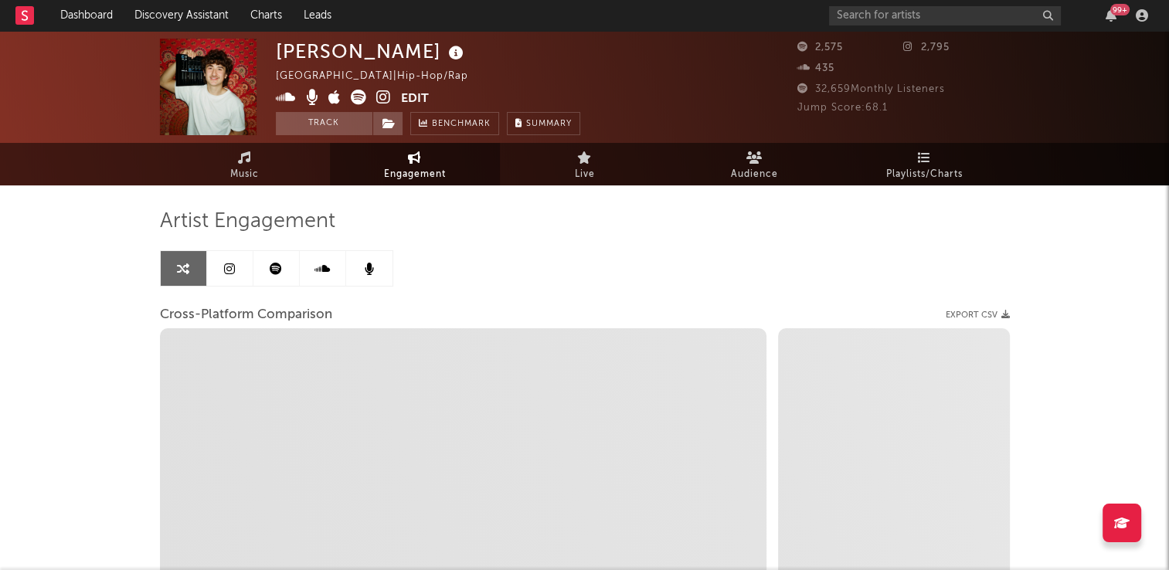
select select "1w"
click at [278, 269] on icon at bounding box center [276, 269] width 12 height 12
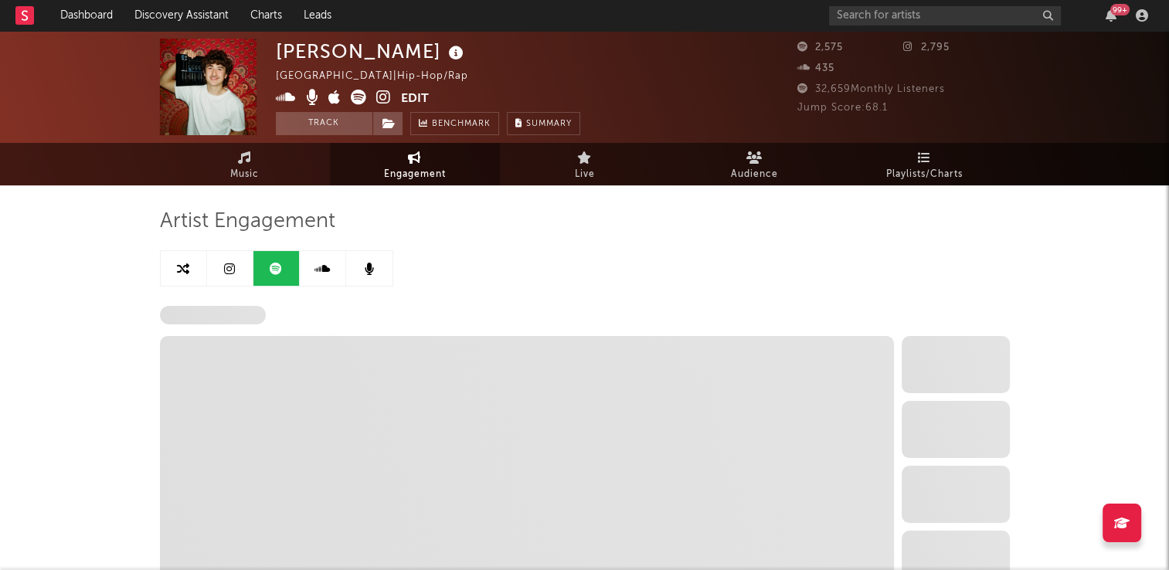
select select "6m"
select select "1w"
